Goal: Book appointment/travel/reservation

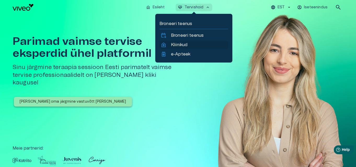
click at [185, 44] on p "Kliinikud" at bounding box center [179, 45] width 16 height 6
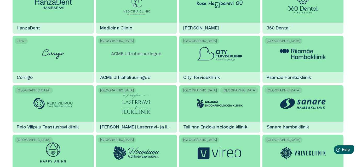
scroll to position [251, 0]
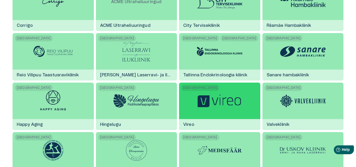
click at [234, 99] on img at bounding box center [220, 101] width 46 height 15
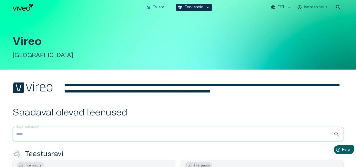
click at [180, 131] on input "Otsi teenuseid" at bounding box center [173, 134] width 321 height 15
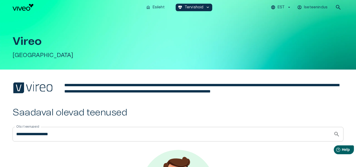
click at [68, 131] on input "**********" at bounding box center [173, 134] width 321 height 15
type input "*"
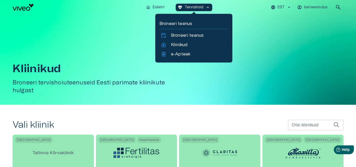
scroll to position [251, 0]
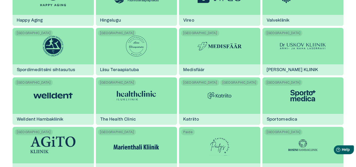
scroll to position [407, 0]
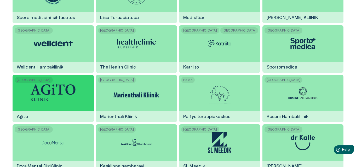
click at [56, 94] on img at bounding box center [53, 93] width 46 height 18
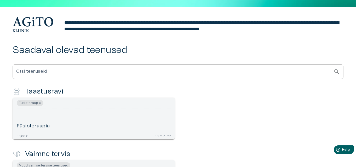
scroll to position [10, 0]
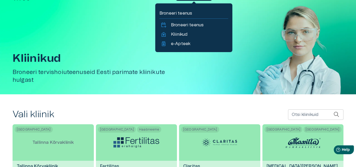
scroll to position [407, 0]
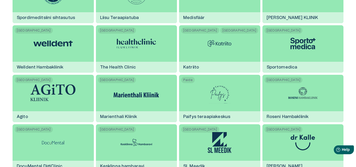
click at [5, 94] on div "Vali kliinik Otsi kliinikuid Otsi kliinikuid [GEOGRAPHIC_DATA] [GEOGRAPHIC_DATA…" at bounding box center [178, 171] width 356 height 946
click at [348, 133] on div "Vali kliinik Otsi kliinikuid Otsi kliinikuid [GEOGRAPHIC_DATA] [GEOGRAPHIC_DATA…" at bounding box center [178, 171] width 356 height 946
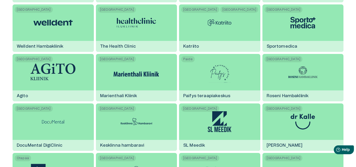
scroll to position [439, 0]
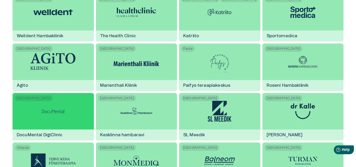
click at [39, 111] on div "Tartu DocuMental DigiClinic" at bounding box center [53, 117] width 81 height 48
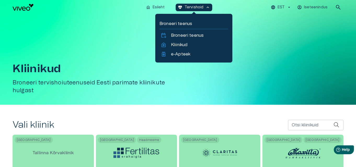
scroll to position [439, 0]
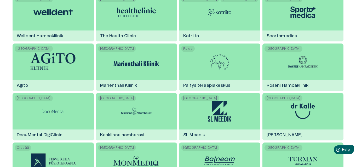
click at [347, 122] on div "Vali kliinik Otsi kliinikuid Otsi kliinikuid [GEOGRAPHIC_DATA] [GEOGRAPHIC_DATA…" at bounding box center [178, 139] width 356 height 946
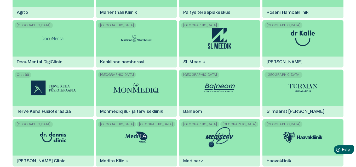
scroll to position [522, 0]
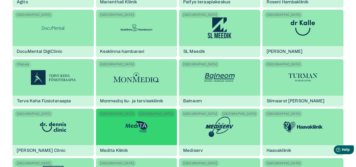
click at [132, 126] on img at bounding box center [136, 127] width 39 height 16
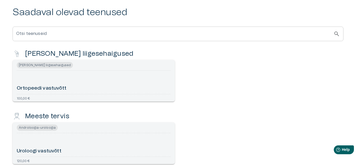
scroll to position [80, 0]
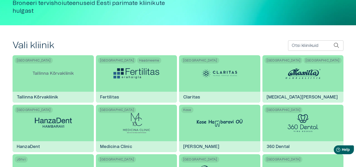
scroll to position [522, 0]
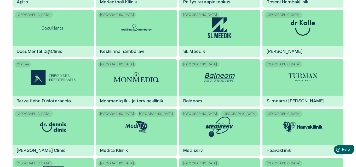
click at [350, 105] on div "Vali kliinik Otsi kliinikuid Otsi kliinikuid [GEOGRAPHIC_DATA] [GEOGRAPHIC_DATA…" at bounding box center [178, 56] width 356 height 946
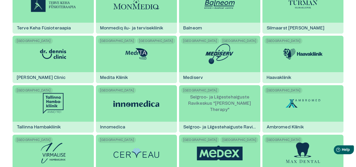
scroll to position [606, 0]
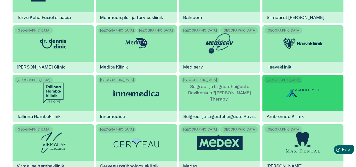
click at [304, 90] on img at bounding box center [302, 93] width 39 height 16
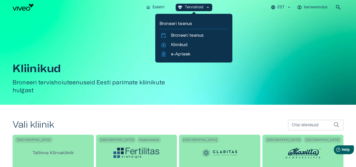
scroll to position [606, 0]
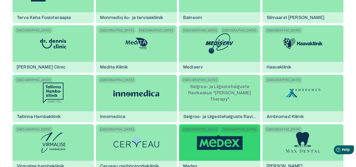
click at [219, 142] on img at bounding box center [220, 143] width 46 height 15
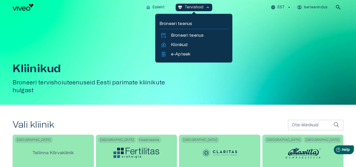
scroll to position [606, 0]
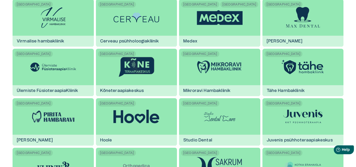
scroll to position [742, 0]
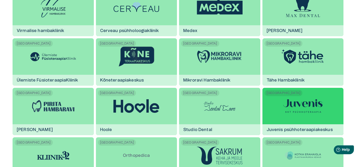
click at [303, 107] on img at bounding box center [302, 107] width 39 height 14
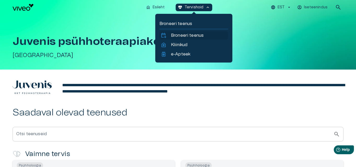
click at [197, 35] on p "Broneeri teenus" at bounding box center [187, 35] width 33 height 6
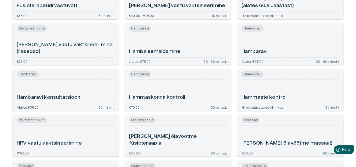
scroll to position [512, 0]
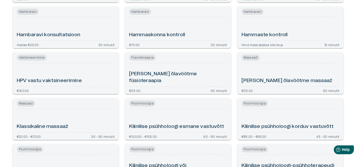
click at [197, 111] on div "Psühholoogia Kliinilise psühholoogi esmane vastuvõtt €100.00 - €105.00 60 - 80 …" at bounding box center [178, 119] width 106 height 42
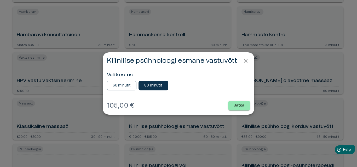
click at [246, 61] on icon "Close" at bounding box center [246, 61] width 4 height 4
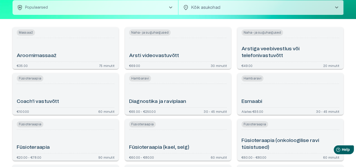
scroll to position [0, 0]
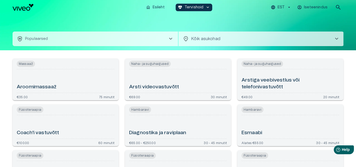
click at [170, 40] on span "chevron_right" at bounding box center [170, 39] width 6 height 6
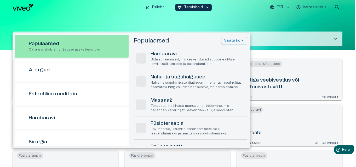
scroll to position [15, 0]
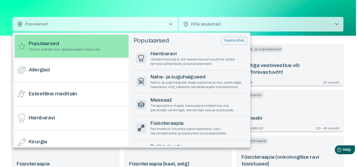
click at [154, 10] on div at bounding box center [178, 83] width 357 height 167
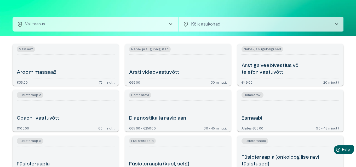
scroll to position [0, 0]
